Goal: Information Seeking & Learning: Check status

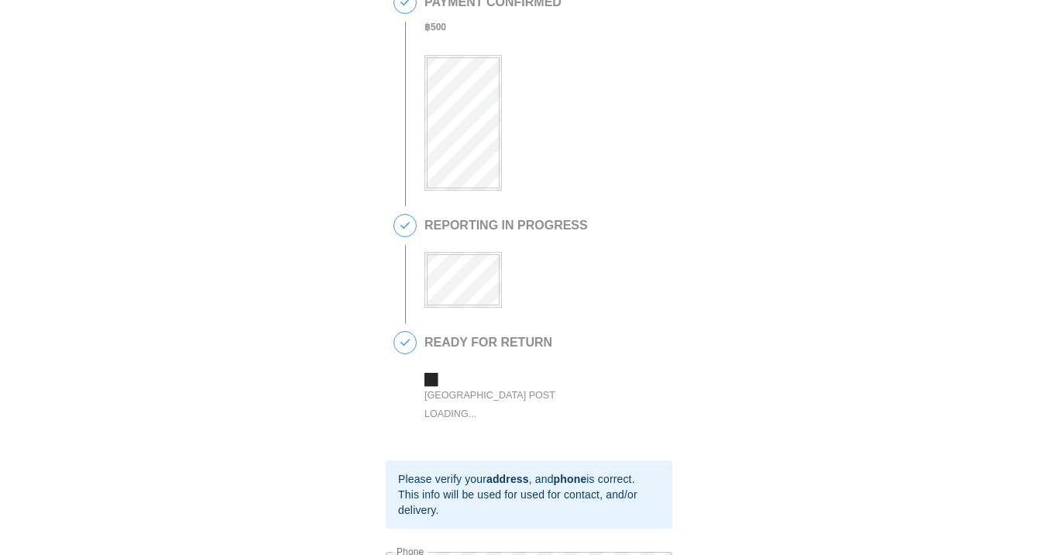
scroll to position [141, 0]
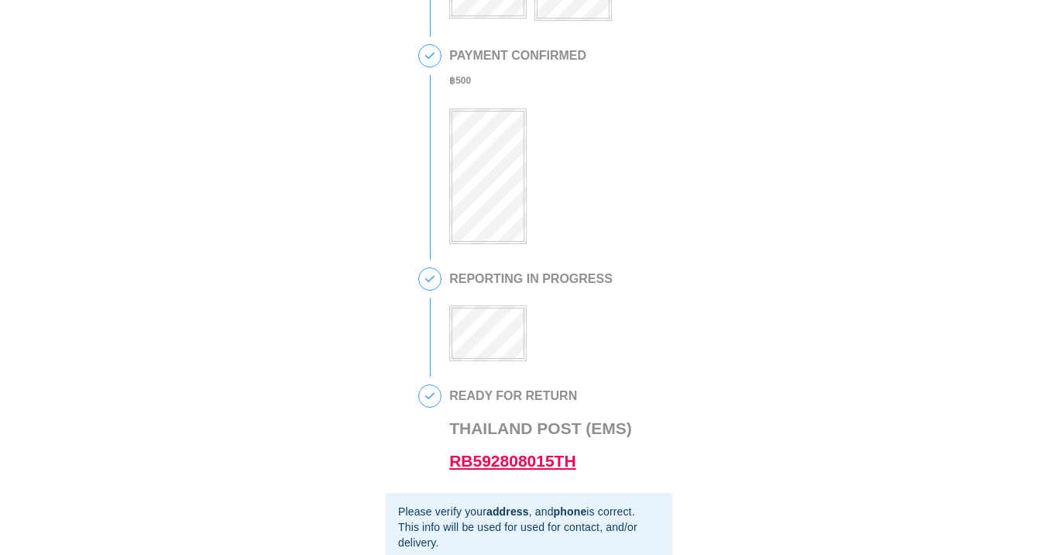
click at [507, 459] on link "RB592808015TH" at bounding box center [512, 461] width 126 height 18
